Goal: Find contact information: Find contact information

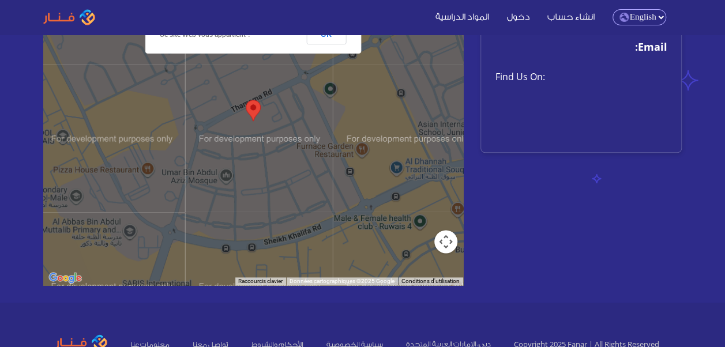
scroll to position [676, 0]
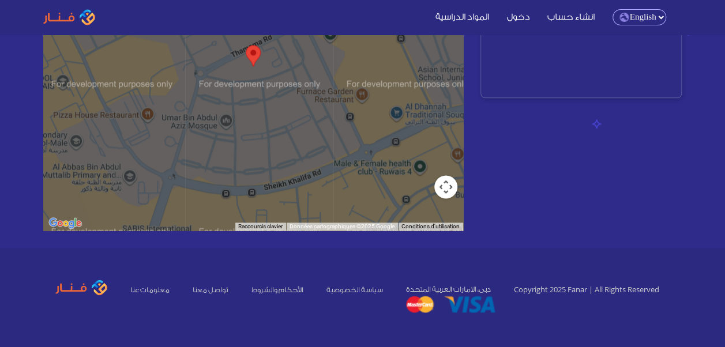
scroll to position [676, 0]
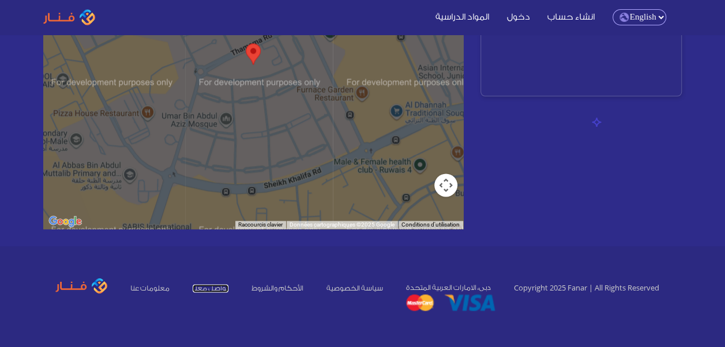
click at [205, 285] on link "تواصل معنا" at bounding box center [211, 288] width 36 height 8
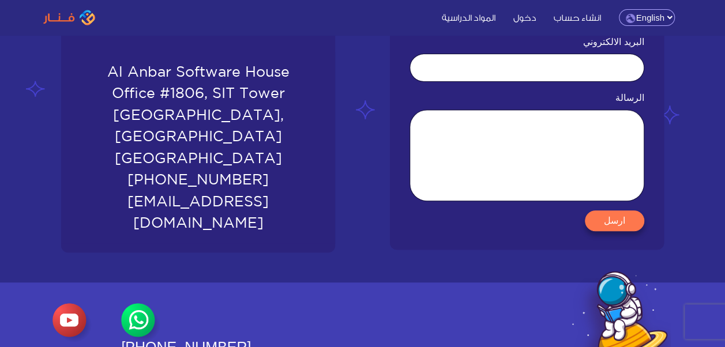
scroll to position [168, 0]
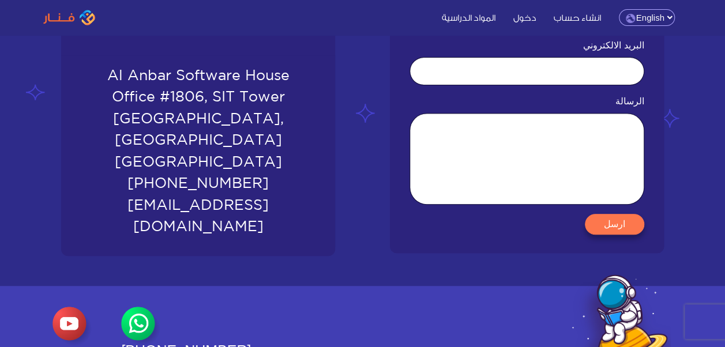
click at [262, 185] on span "Al Anbar Software House Office #1806, SIT Tower Dubai Silicon Oasis, Dubai Unit…" at bounding box center [197, 151] width 255 height 173
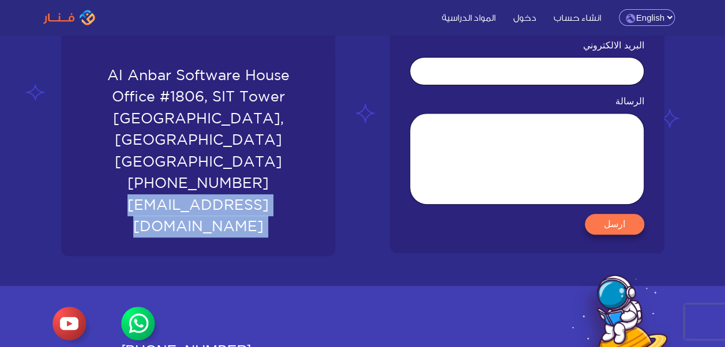
click at [262, 185] on span "Al Anbar Software House Office #1806, SIT Tower Dubai Silicon Oasis, Dubai Unit…" at bounding box center [197, 151] width 255 height 173
copy div "admin@fanar.ae"
